Goal: Task Accomplishment & Management: Manage account settings

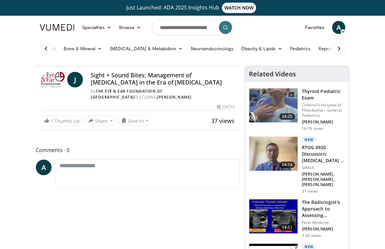
click at [201, 75] on icon "Video Player" at bounding box center [192, 66] width 18 height 18
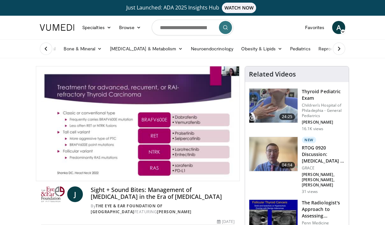
click at [338, 30] on span "A" at bounding box center [338, 27] width 13 height 13
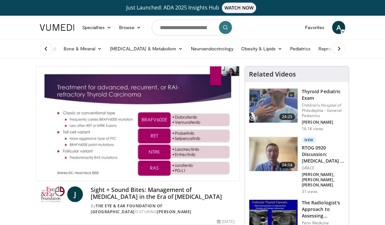
click at [341, 27] on span "A" at bounding box center [338, 27] width 13 height 13
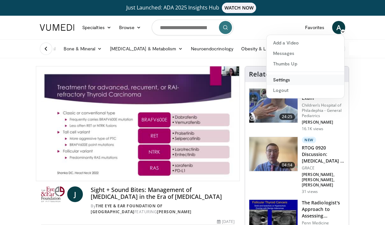
click at [289, 80] on link "Settings" at bounding box center [306, 79] width 78 height 10
